Goal: Task Accomplishment & Management: Use online tool/utility

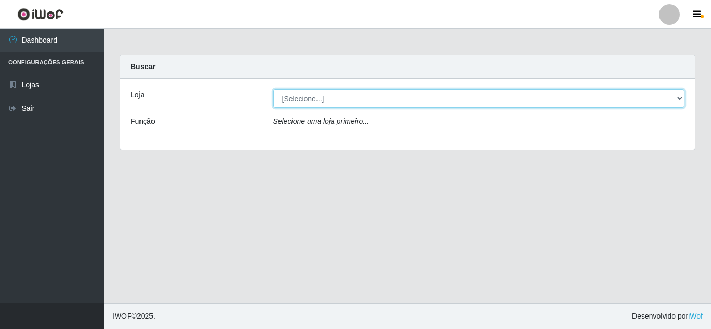
click at [677, 97] on select "[Selecione...] Queiroz [GEOGRAPHIC_DATA] - [GEOGRAPHIC_DATA]" at bounding box center [479, 99] width 412 height 18
select select "462"
click at [273, 90] on select "[Selecione...] Queiroz [GEOGRAPHIC_DATA] - [GEOGRAPHIC_DATA]" at bounding box center [479, 99] width 412 height 18
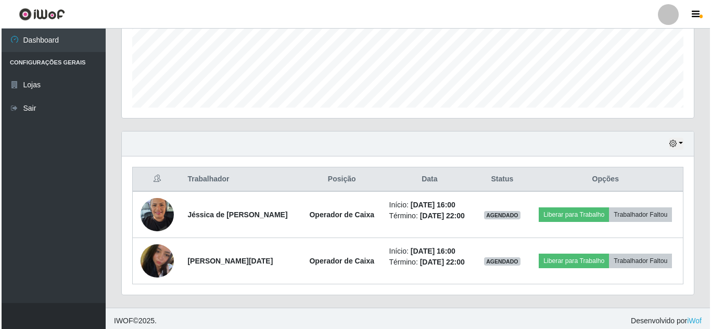
scroll to position [285, 0]
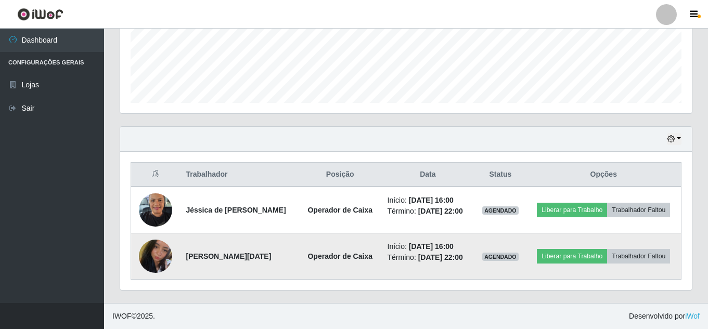
click at [147, 253] on img at bounding box center [155, 257] width 33 height 44
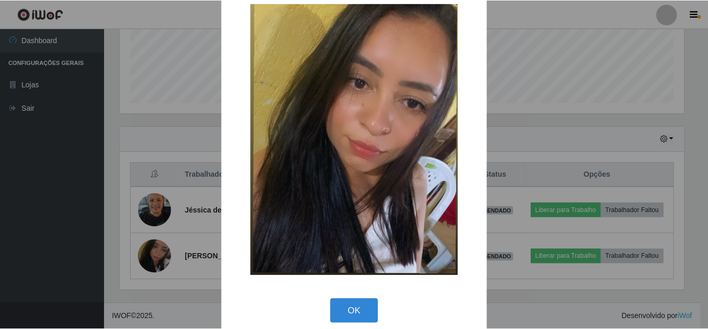
scroll to position [34, 0]
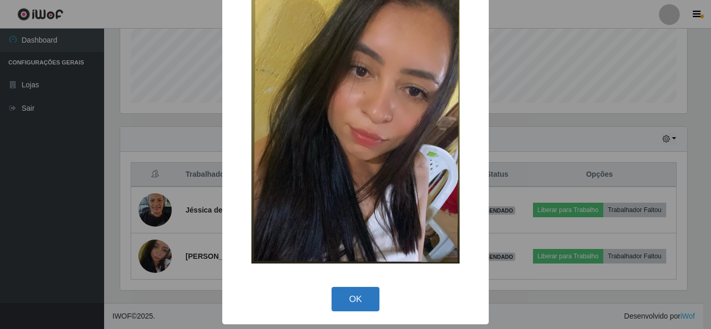
click at [340, 291] on button "OK" at bounding box center [355, 299] width 48 height 24
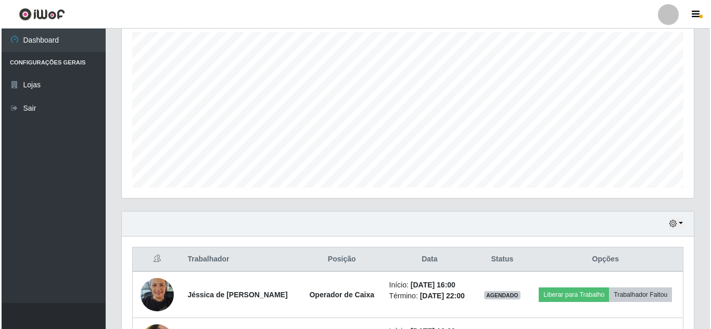
scroll to position [285, 0]
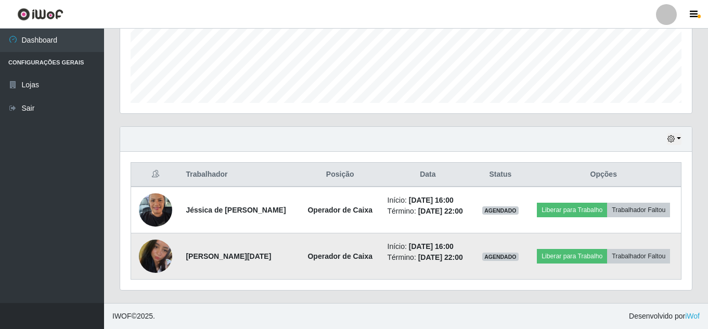
click at [155, 251] on img at bounding box center [155, 257] width 33 height 44
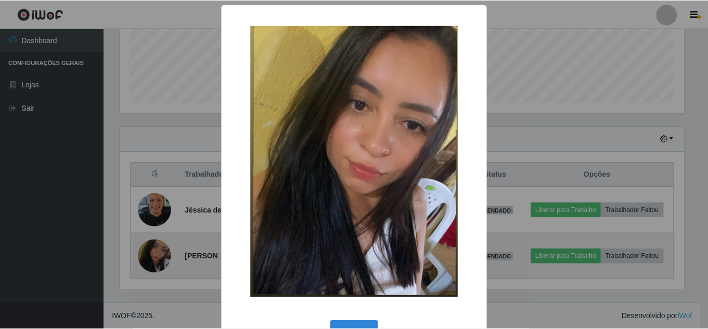
scroll to position [216, 567]
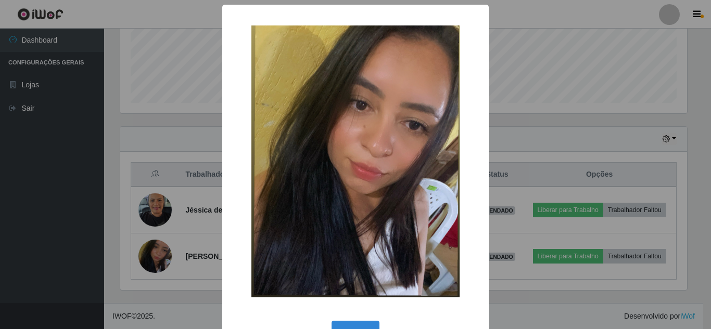
click at [33, 168] on div "× OK Cancel" at bounding box center [355, 164] width 711 height 329
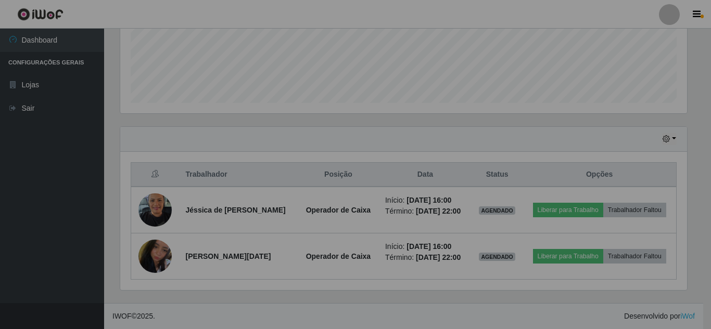
scroll to position [216, 572]
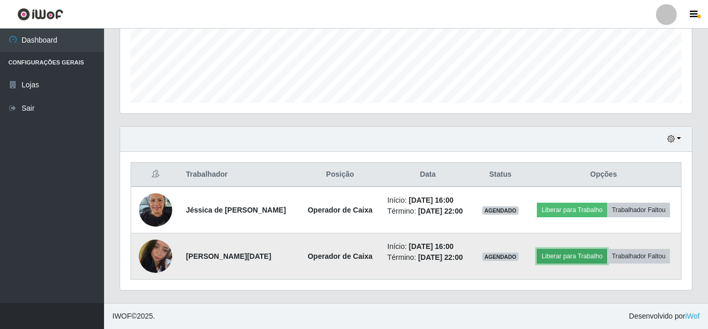
click at [598, 249] on button "Liberar para Trabalho" at bounding box center [572, 256] width 70 height 15
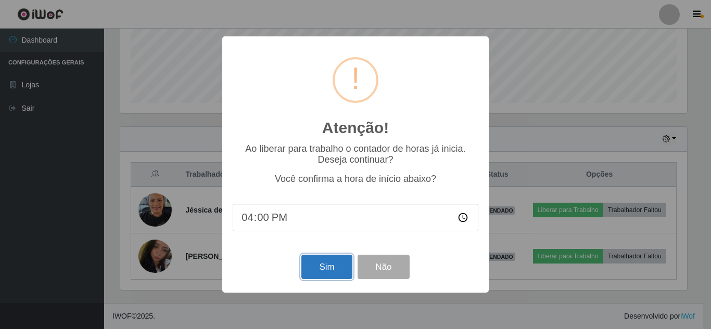
click at [339, 275] on button "Sim" at bounding box center [326, 267] width 50 height 24
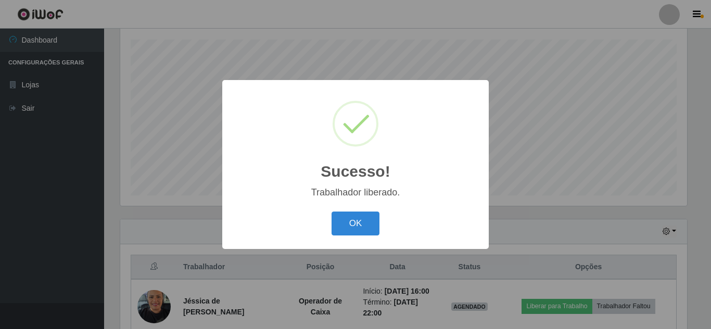
click at [331, 212] on button "OK" at bounding box center [355, 224] width 48 height 24
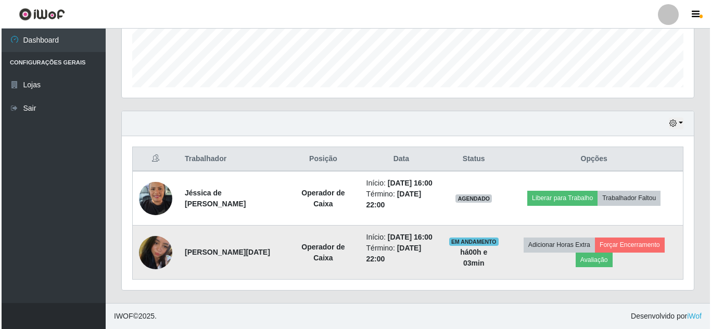
scroll to position [307, 0]
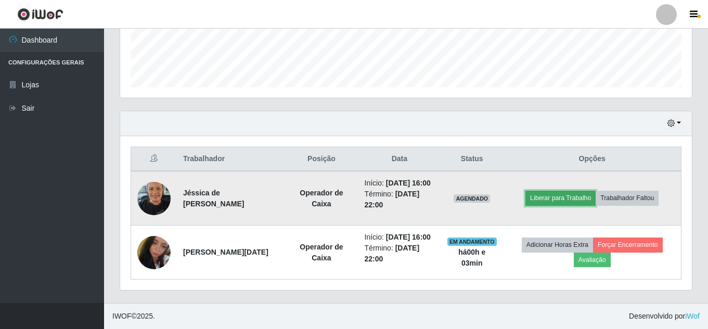
click at [561, 191] on button "Liberar para Trabalho" at bounding box center [561, 198] width 70 height 15
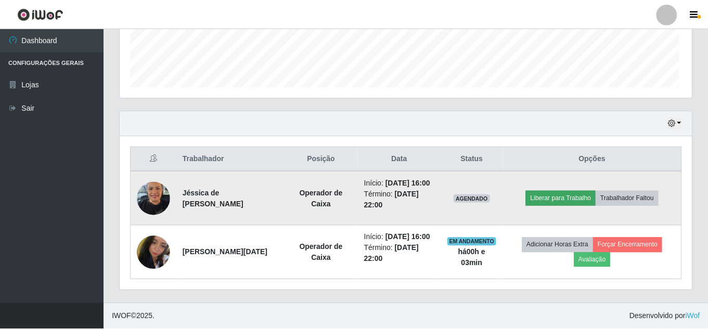
scroll to position [216, 567]
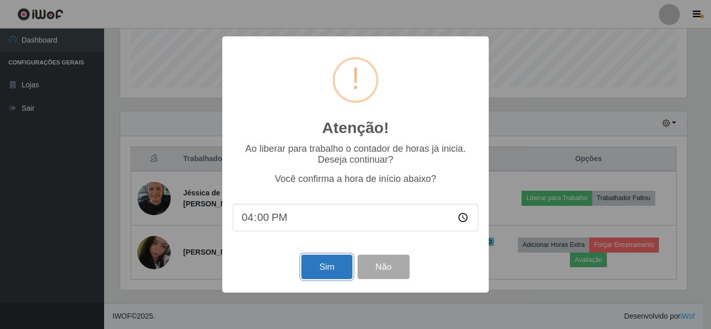
click at [316, 278] on button "Sim" at bounding box center [326, 267] width 50 height 24
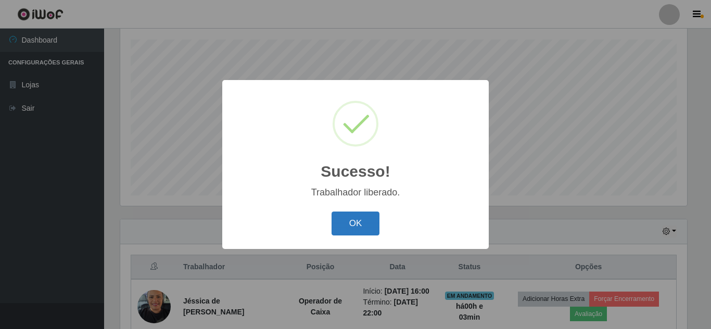
click at [347, 227] on button "OK" at bounding box center [355, 224] width 48 height 24
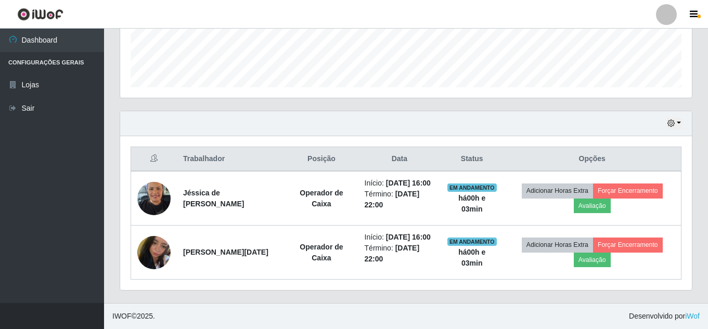
scroll to position [307, 0]
